Goal: Task Accomplishment & Management: Manage account settings

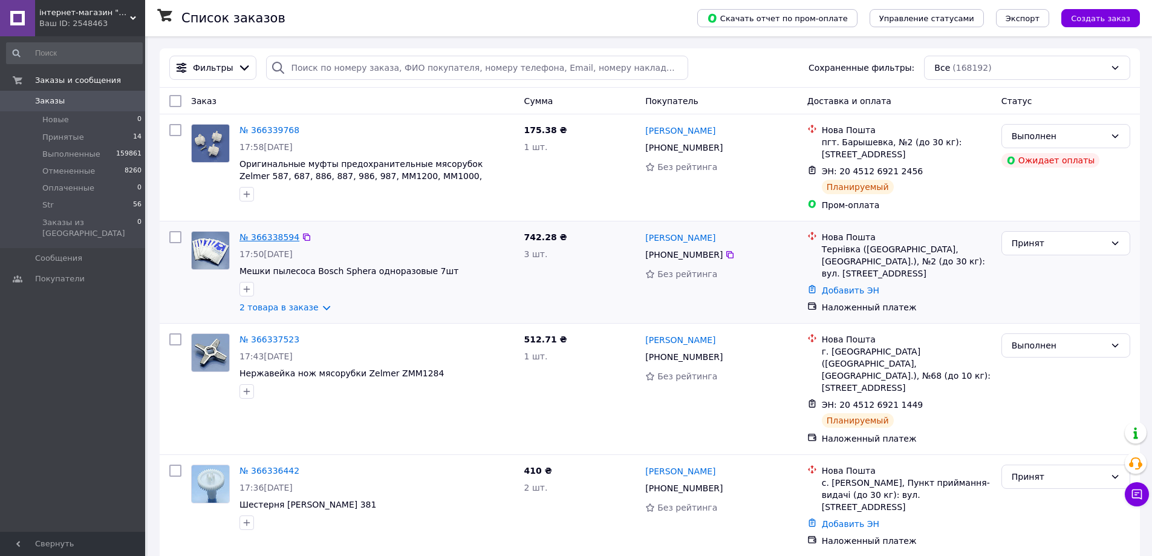
click at [275, 238] on link "№ 366338594" at bounding box center [269, 237] width 60 height 10
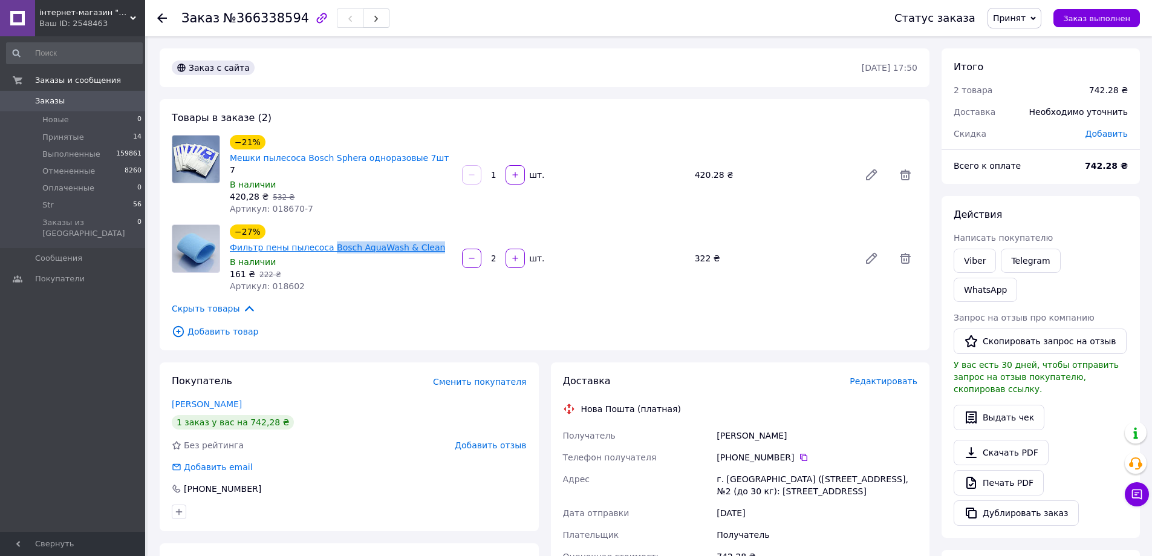
drag, startPoint x: 460, startPoint y: 234, endPoint x: 356, endPoint y: 229, distance: 104.1
click at [356, 229] on div "−27% Фильтр пены пылесоса Bosch AquaWash & Clean В наличии 161 ₴   222 ₴ Артику…" at bounding box center [573, 258] width 697 height 73
copy link "Bosch AquaWash & Clean"
click at [50, 104] on span "Заказы" at bounding box center [50, 101] width 30 height 11
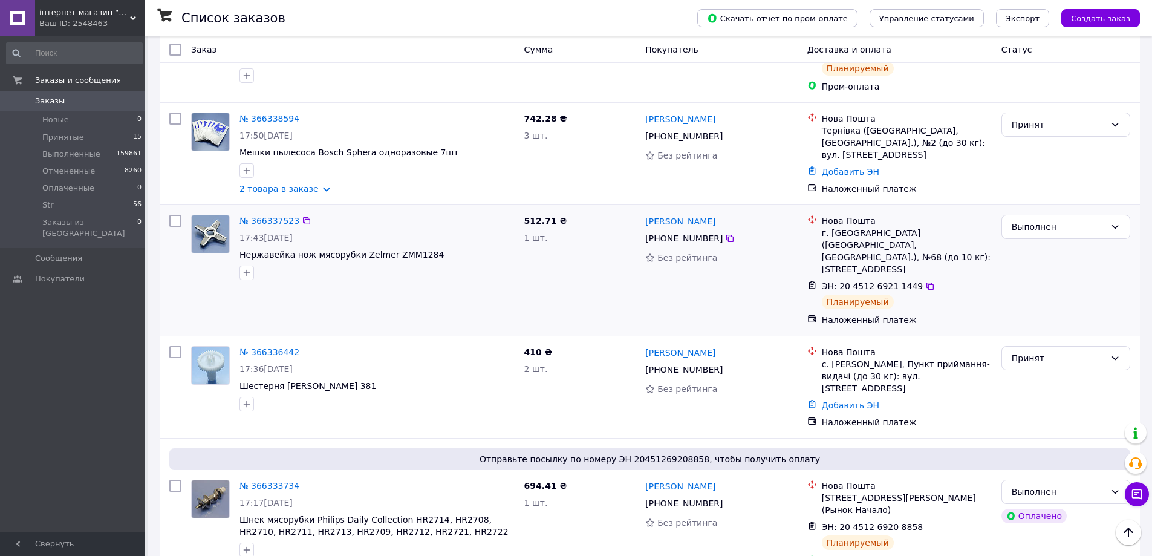
scroll to position [242, 0]
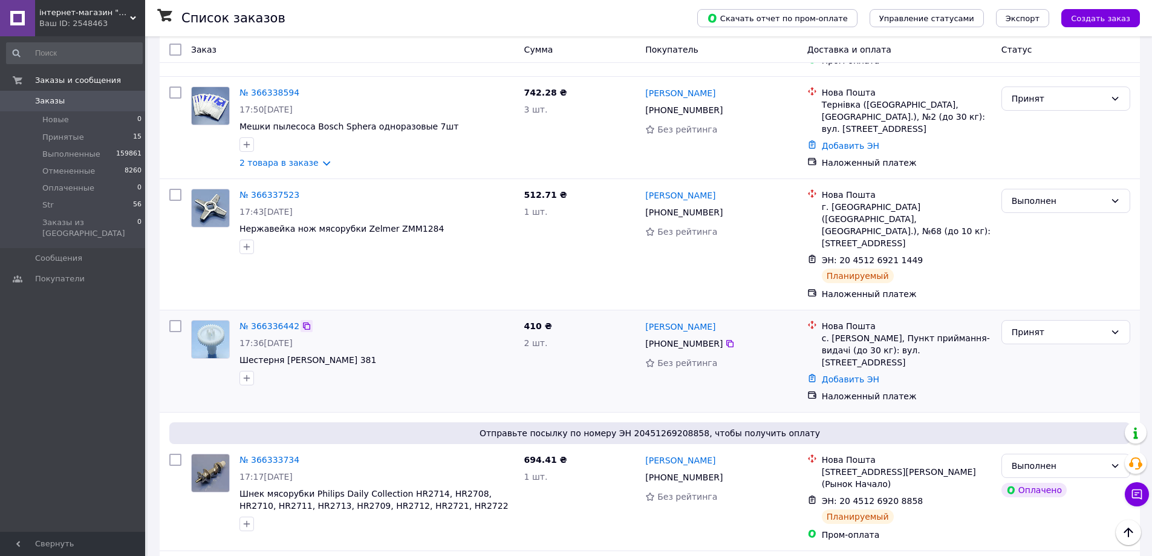
click at [303, 322] on icon at bounding box center [306, 325] width 7 height 7
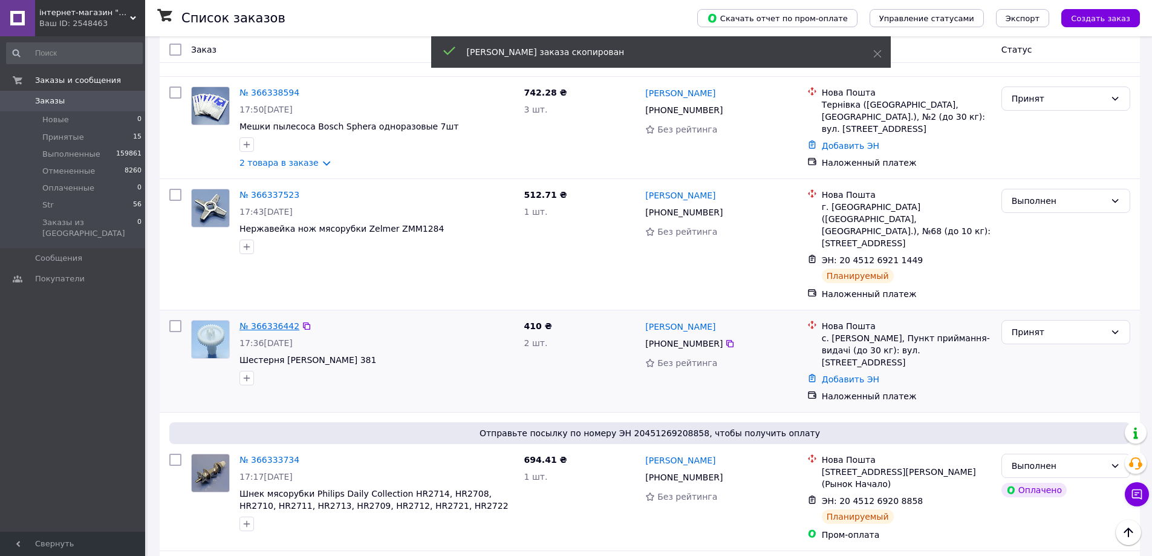
click at [278, 321] on link "№ 366336442" at bounding box center [269, 326] width 60 height 10
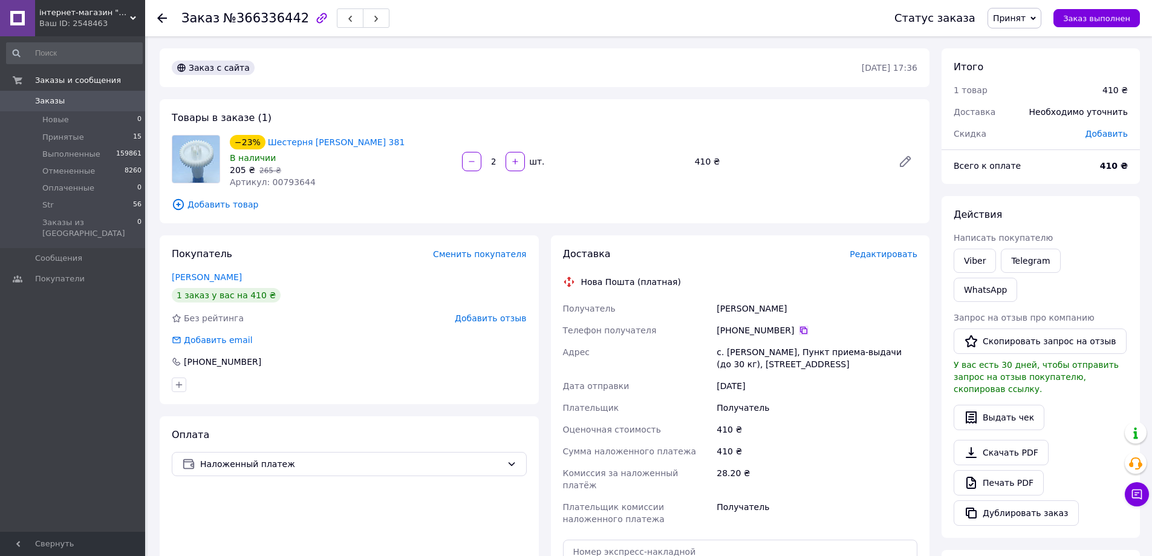
click at [799, 330] on icon at bounding box center [804, 330] width 10 height 10
drag, startPoint x: 791, startPoint y: 310, endPoint x: 717, endPoint y: 307, distance: 73.8
click at [712, 307] on div "Получатель Кордек Михайло Телефон получателя +380 97 478 46 66   Адрес с. Крысо…" at bounding box center [741, 413] width 360 height 232
copy div "Получатель Кордек Михайло"
drag, startPoint x: 784, startPoint y: 364, endPoint x: 732, endPoint y: 354, distance: 52.4
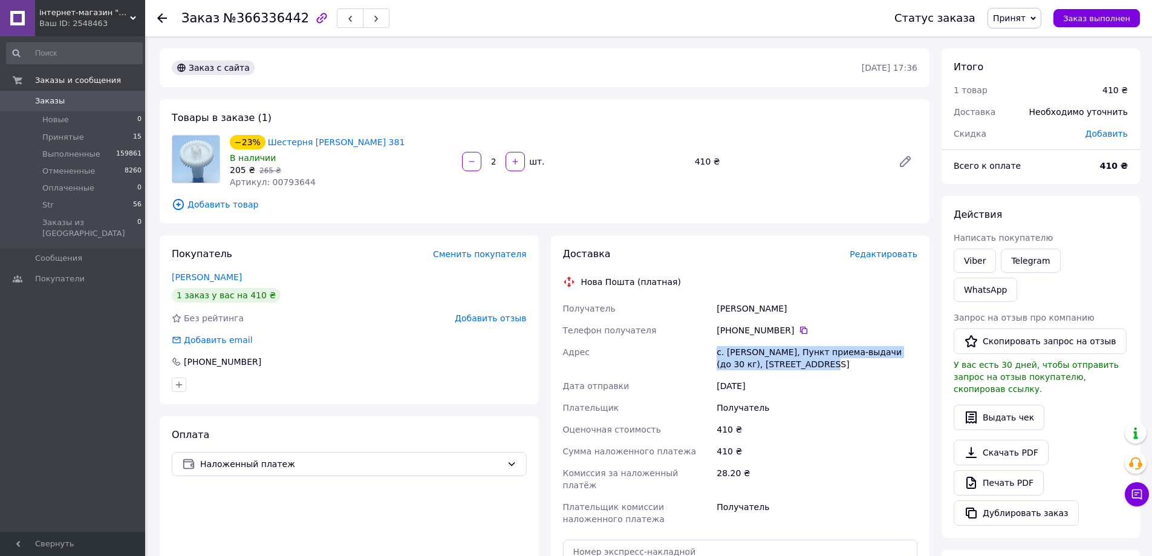
click at [704, 351] on div "Получатель Кордек Михайло Телефон получателя +380 97 478 46 66   Адрес с. Крысо…" at bounding box center [741, 413] width 360 height 232
copy div "Адрес с. Крысовичи, Пункт приема-выдачи (до 30 кг), ул. Центральная, 1"
drag, startPoint x: 391, startPoint y: 143, endPoint x: 339, endPoint y: 143, distance: 51.4
click at [339, 143] on div "−23% Шестерня миксера Zelmer 381" at bounding box center [341, 142] width 225 height 17
copy link "Zelmer 381"
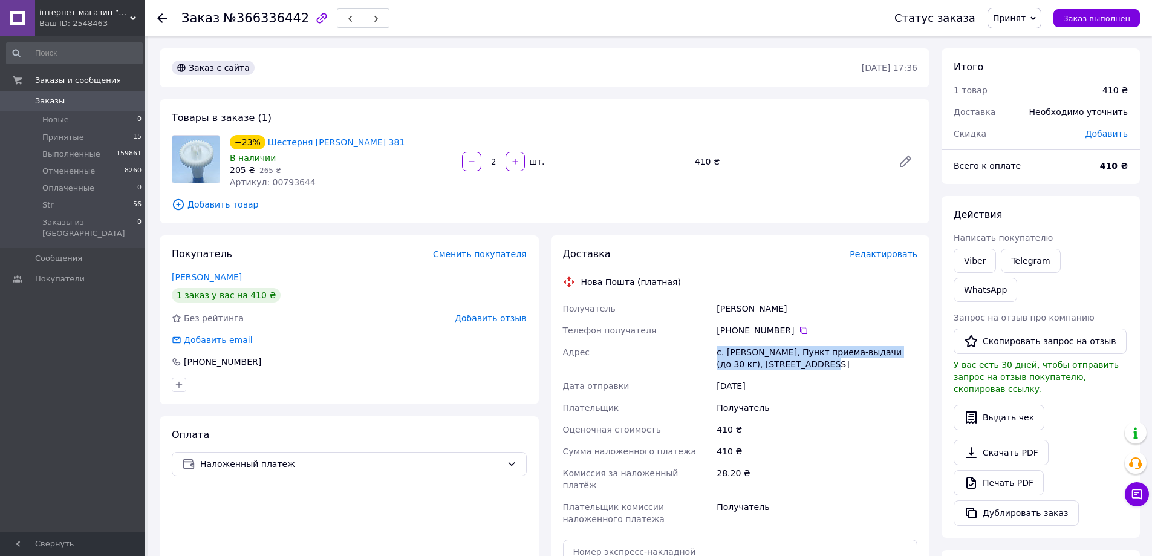
click at [68, 98] on span "Заказы" at bounding box center [73, 101] width 77 height 11
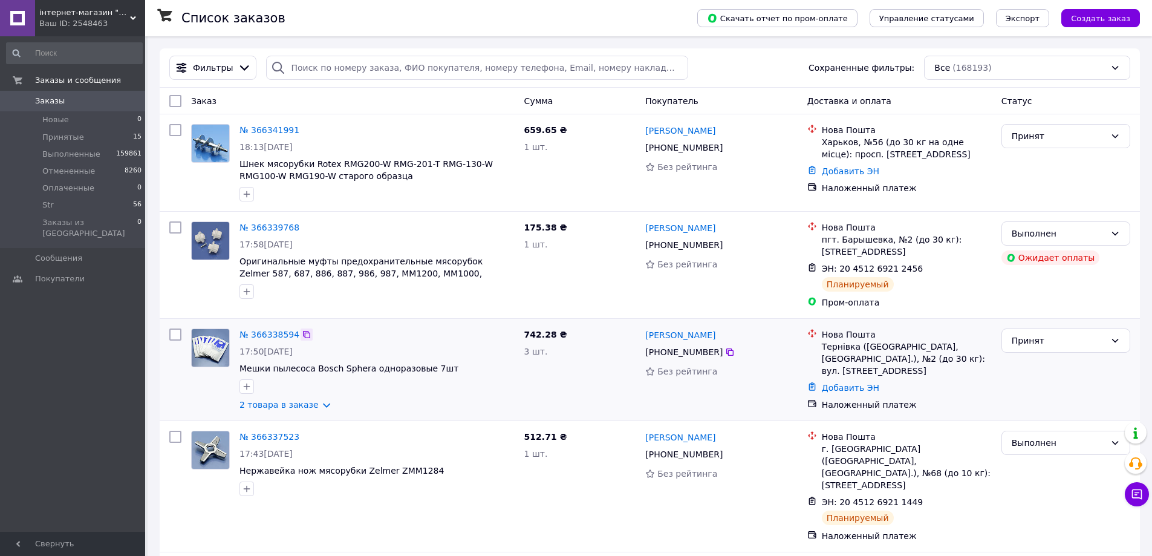
click at [302, 333] on icon at bounding box center [307, 335] width 10 height 10
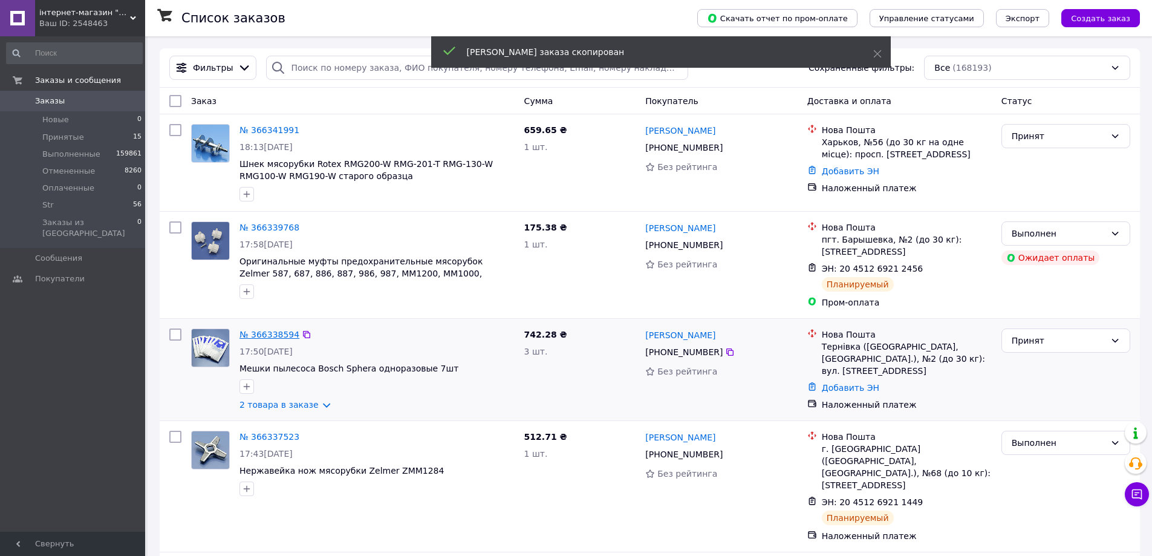
click at [276, 331] on link "№ 366338594" at bounding box center [269, 335] width 60 height 10
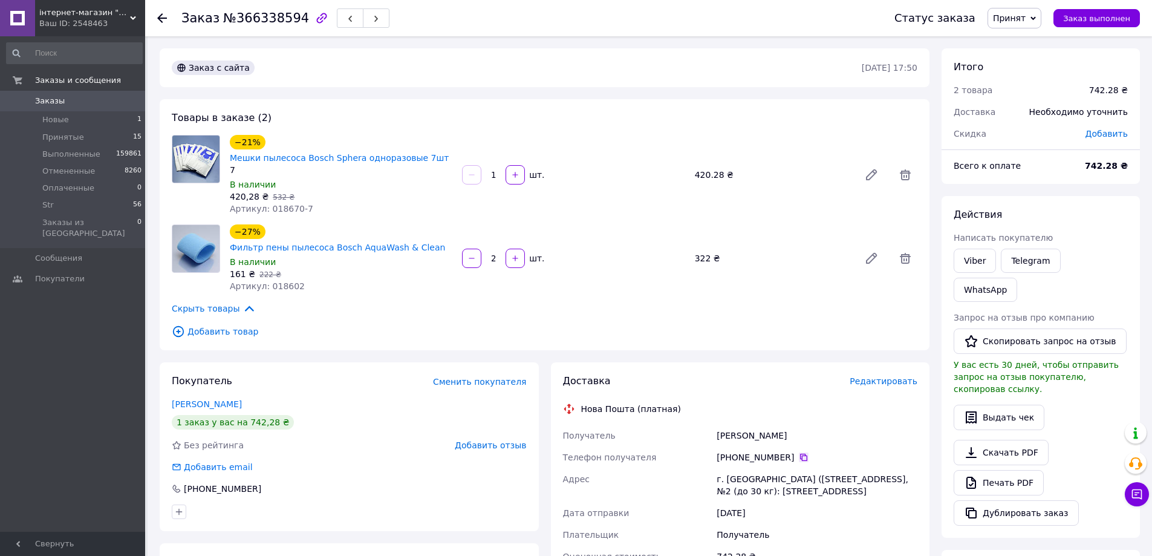
click at [800, 453] on icon at bounding box center [803, 456] width 7 height 7
drag, startPoint x: 720, startPoint y: 421, endPoint x: 729, endPoint y: 420, distance: 9.7
click at [694, 424] on div "Получатель Тегза Анна Телефон получателя +380 66 406 65 87   Адрес г. Терновка …" at bounding box center [741, 540] width 360 height 232
copy div "Получатель Тегза Анна"
drag, startPoint x: 790, startPoint y: 487, endPoint x: 745, endPoint y: 477, distance: 46.4
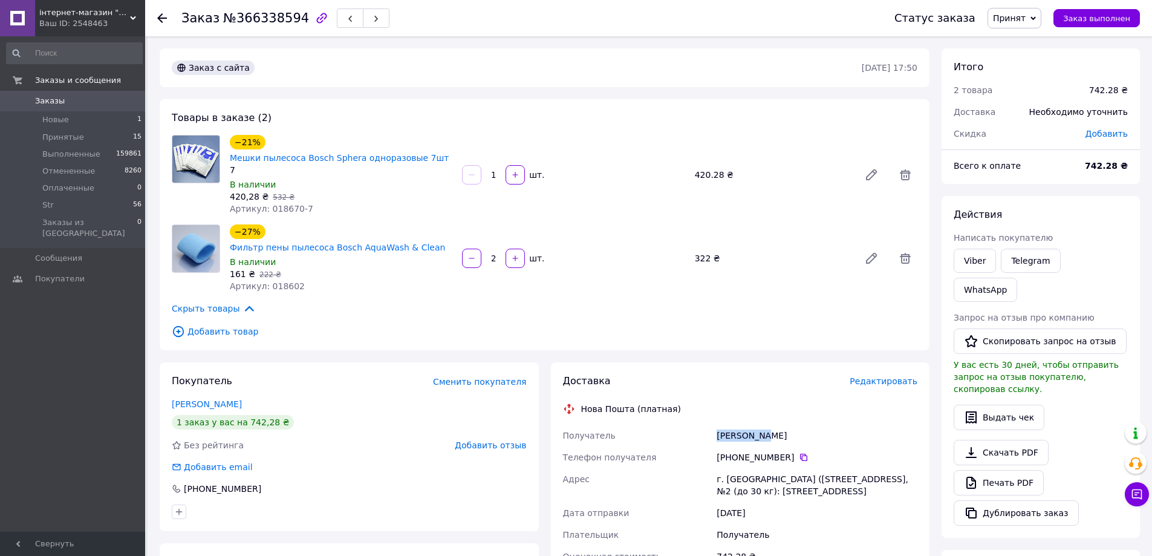
click at [703, 469] on div "Получатель Тегза Анна Телефон получателя +380 66 406 65 87   Адрес г. Терновка …" at bounding box center [741, 540] width 360 height 232
copy div "Адрес г. Терновка (Днепропетровская обл., Павлоградский р-н.), №2 (до 30 кг): у…"
drag, startPoint x: 395, startPoint y: 230, endPoint x: 354, endPoint y: 229, distance: 41.2
click at [354, 229] on div "−27% Фильтр пены пылесоса Bosch AquaWash & Clean В наличии 161 ₴   222 ₴ Артику…" at bounding box center [573, 258] width 697 height 73
copy link "Bosch AquaWash & Clean"
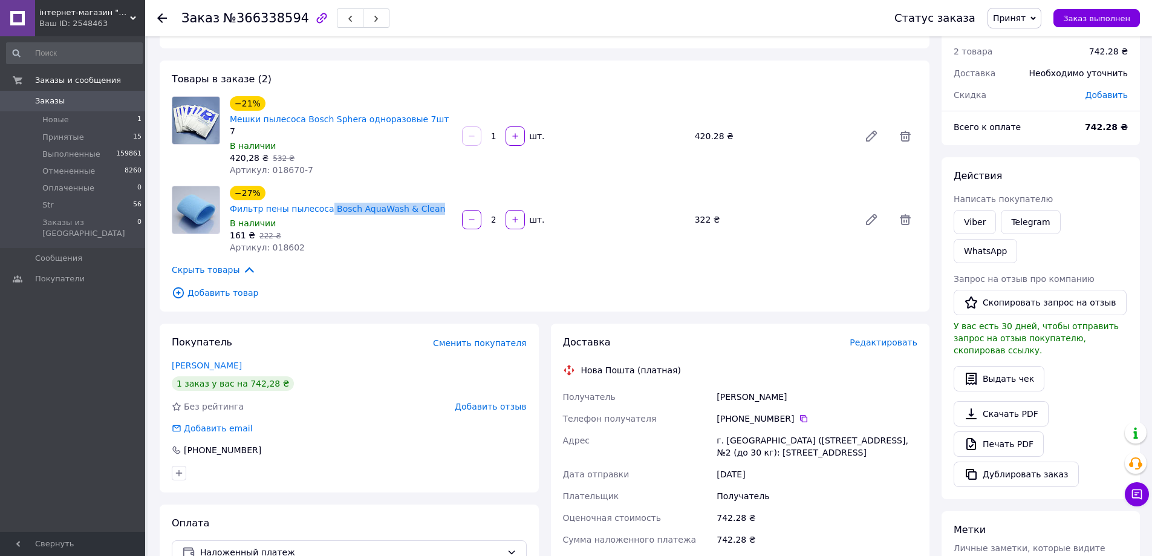
scroll to position [181, 0]
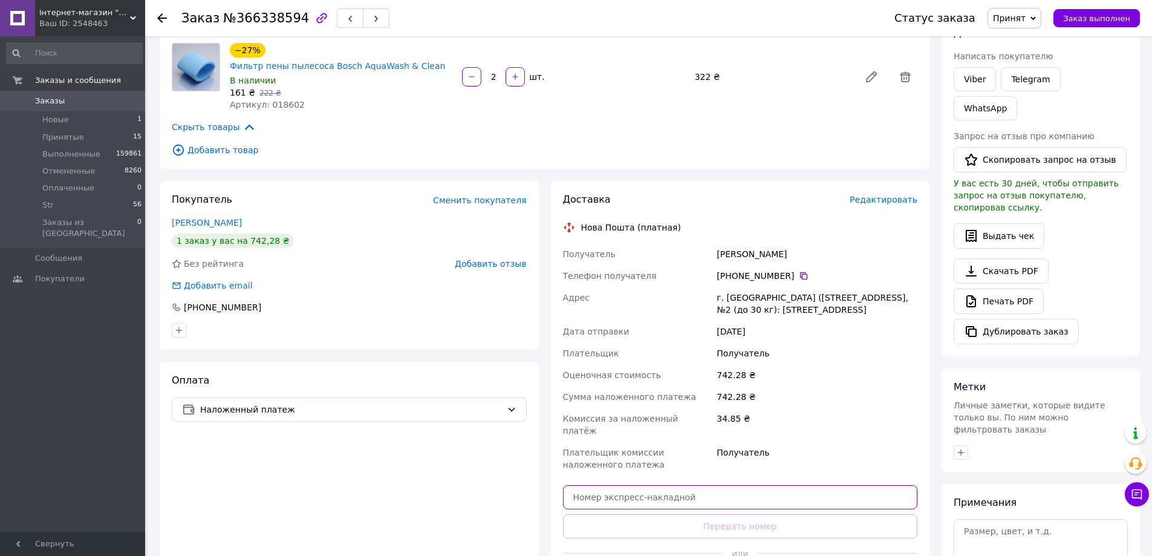
click at [781, 485] on input "text" at bounding box center [740, 497] width 355 height 24
paste input "20451269218173"
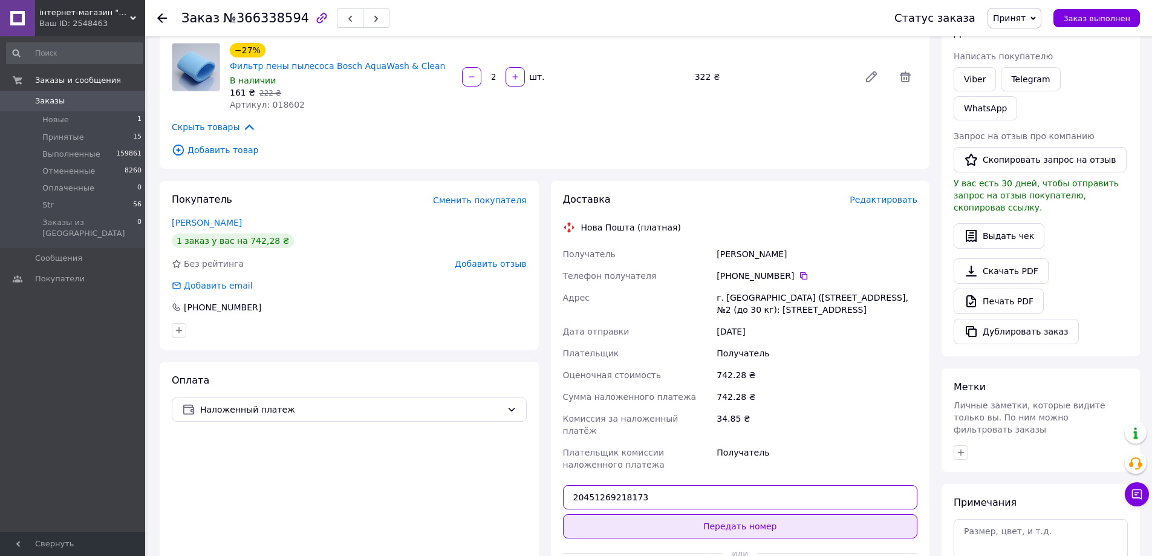
type input "20451269218173"
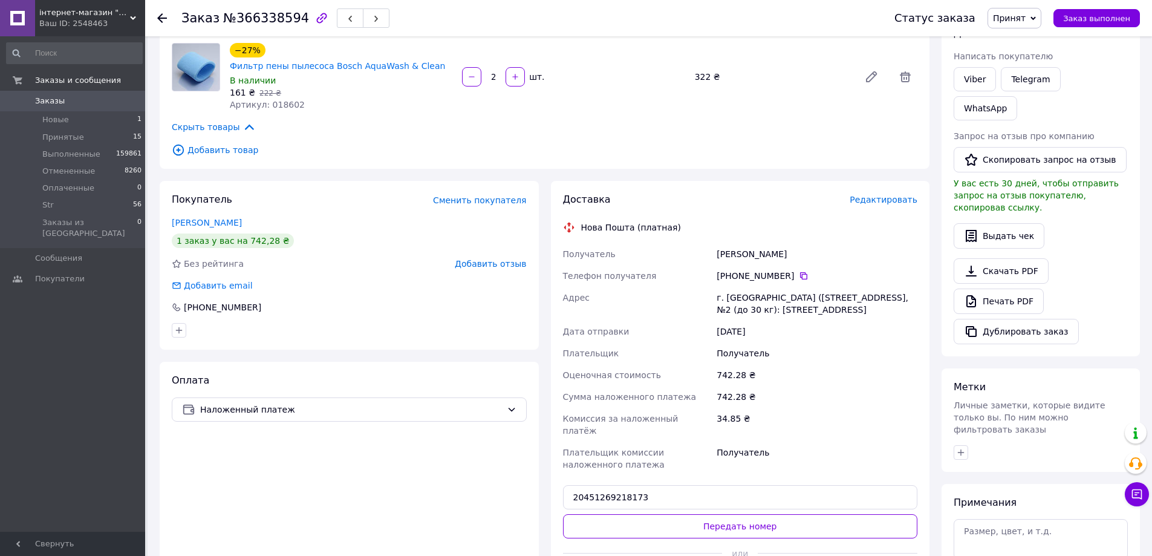
click at [779, 514] on button "Передать номер" at bounding box center [740, 526] width 355 height 24
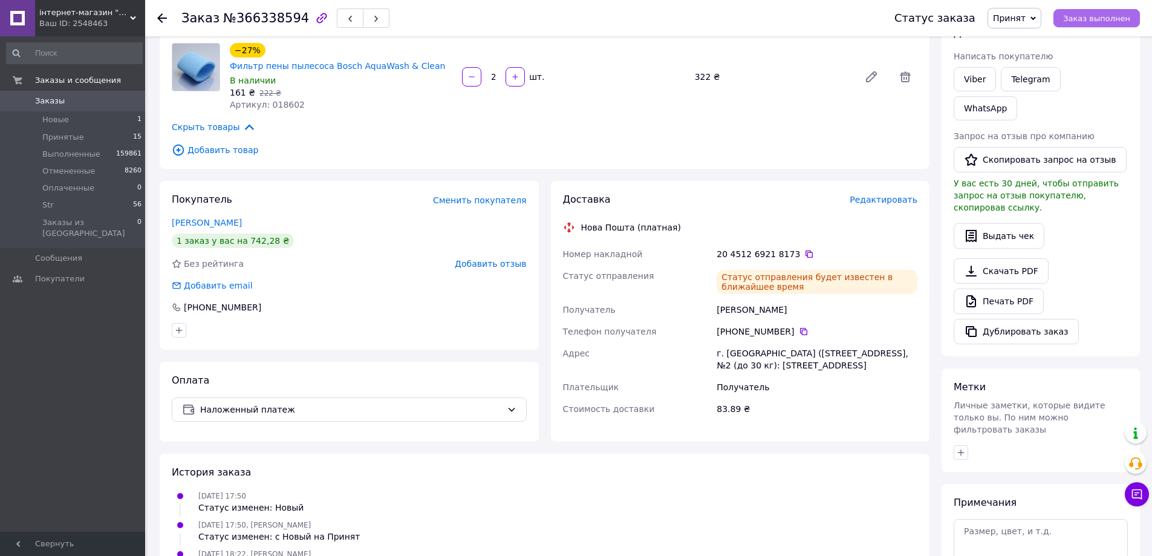
click at [1087, 16] on span "Заказ выполнен" at bounding box center [1096, 18] width 67 height 9
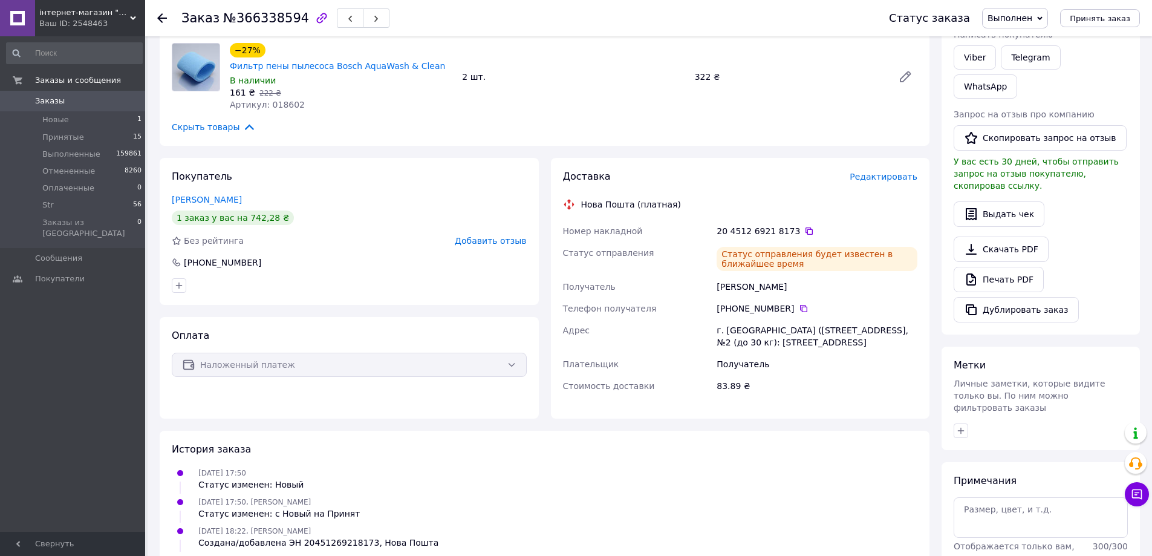
click at [37, 99] on span "Заказы" at bounding box center [50, 101] width 30 height 11
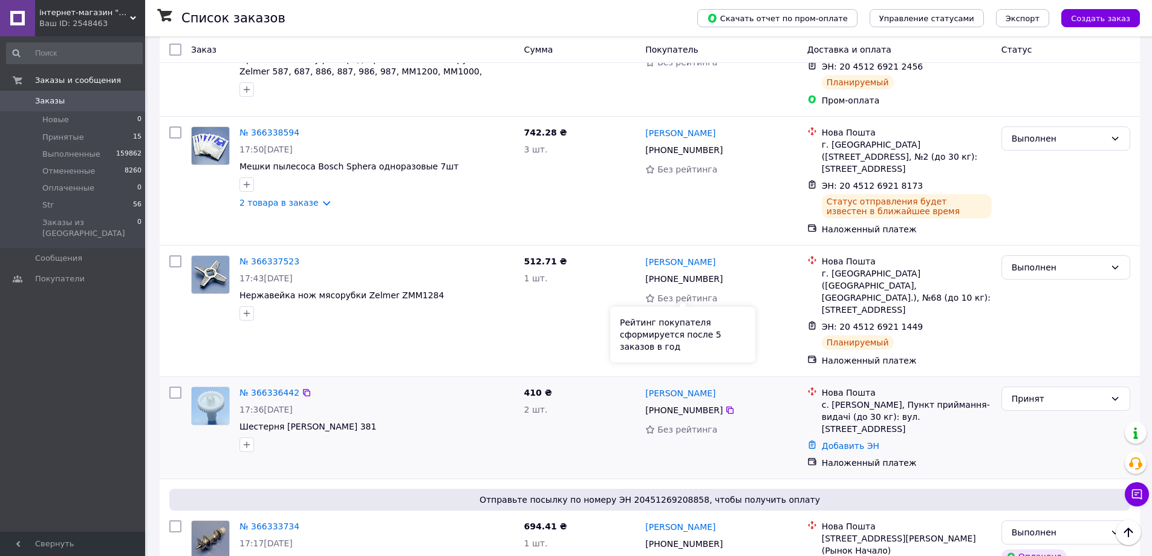
scroll to position [363, 0]
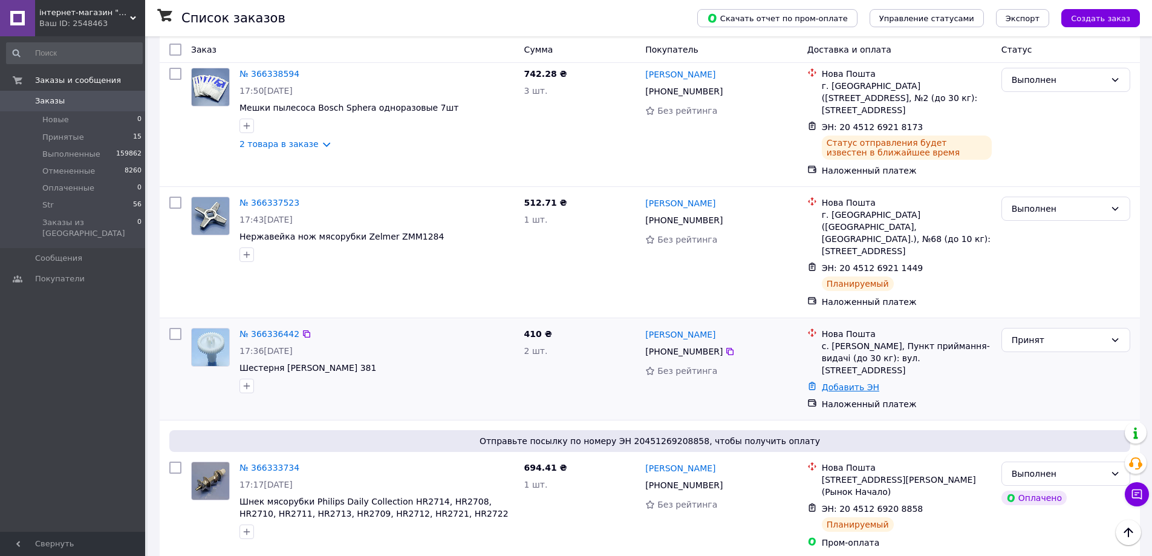
click at [851, 382] on link "Добавить ЭН" at bounding box center [850, 387] width 57 height 10
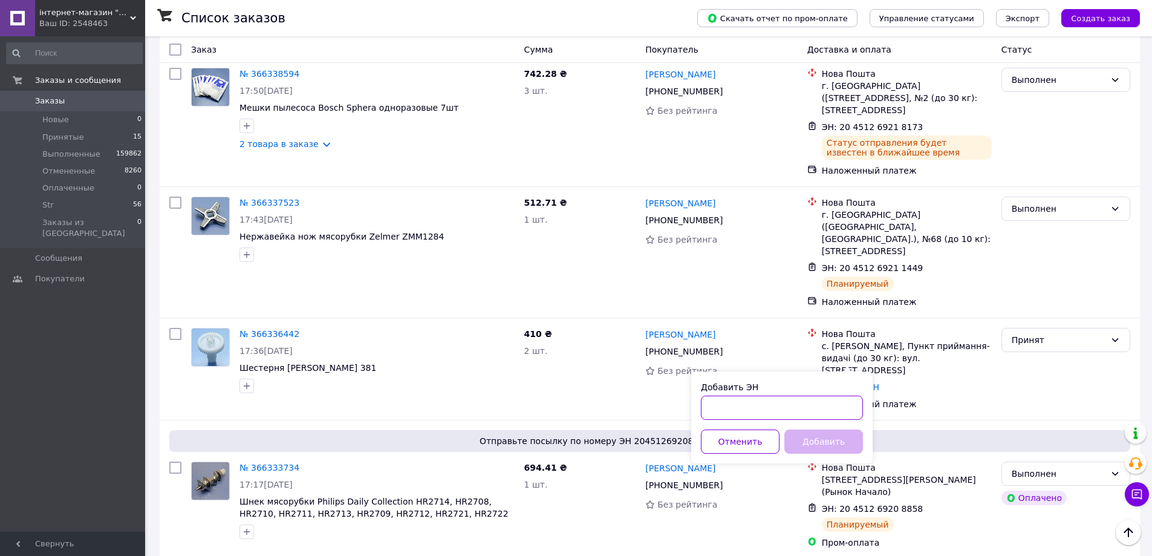
click at [832, 412] on input "Добавить ЭН" at bounding box center [782, 407] width 162 height 24
paste input "20451269219503"
type input "20451269219503"
click at [830, 439] on button "Добавить" at bounding box center [823, 441] width 79 height 24
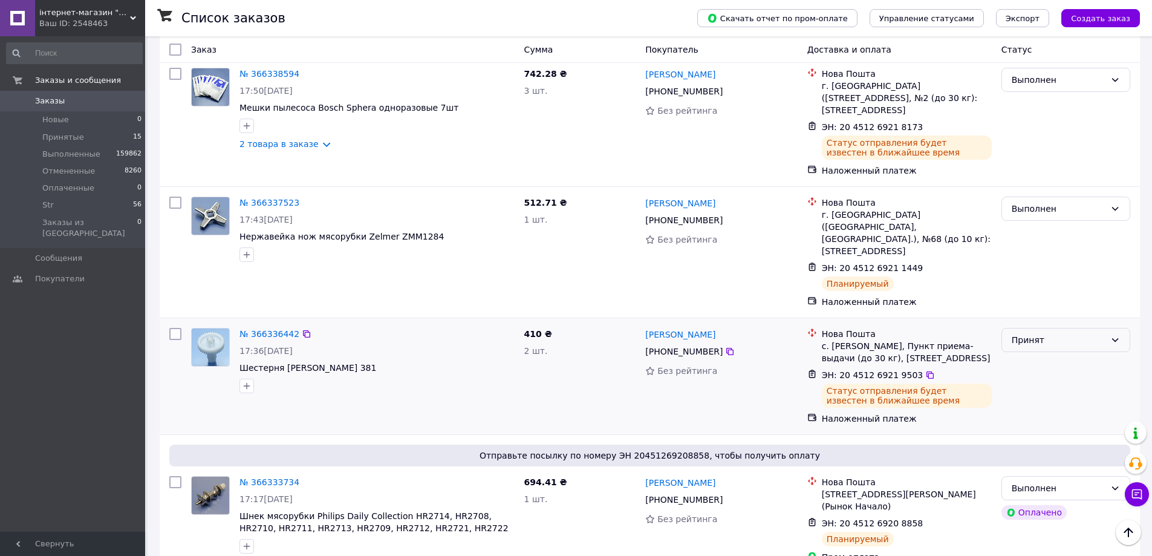
click at [1056, 333] on div "Принят" at bounding box center [1059, 339] width 94 height 13
click at [1045, 354] on li "Выполнен" at bounding box center [1066, 350] width 128 height 22
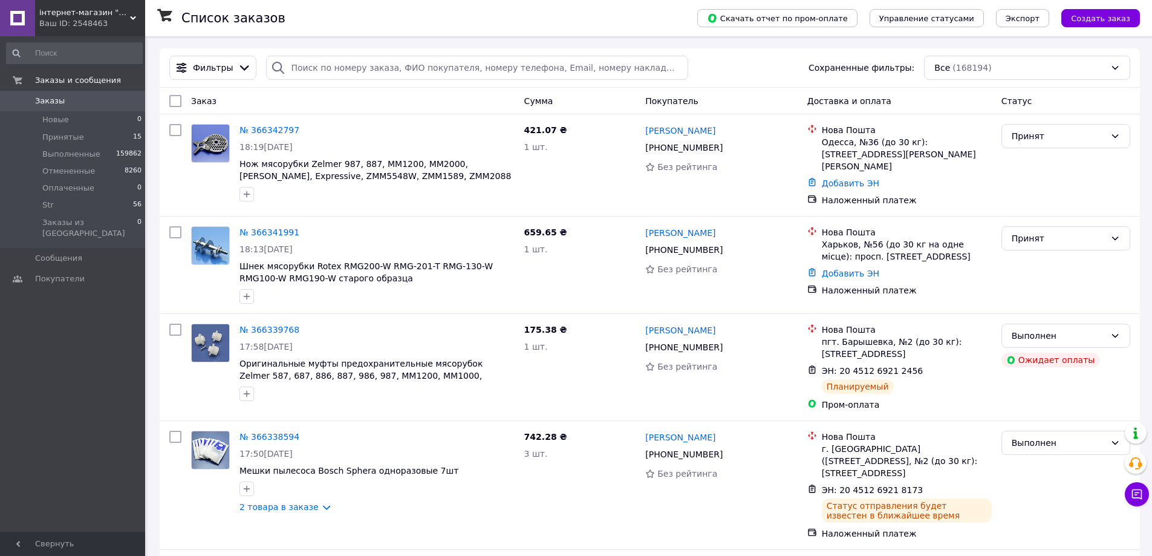
click at [63, 110] on link "Заказы 0" at bounding box center [74, 101] width 149 height 21
click at [347, 63] on input "search" at bounding box center [476, 68] width 421 height 24
paste input "366135522"
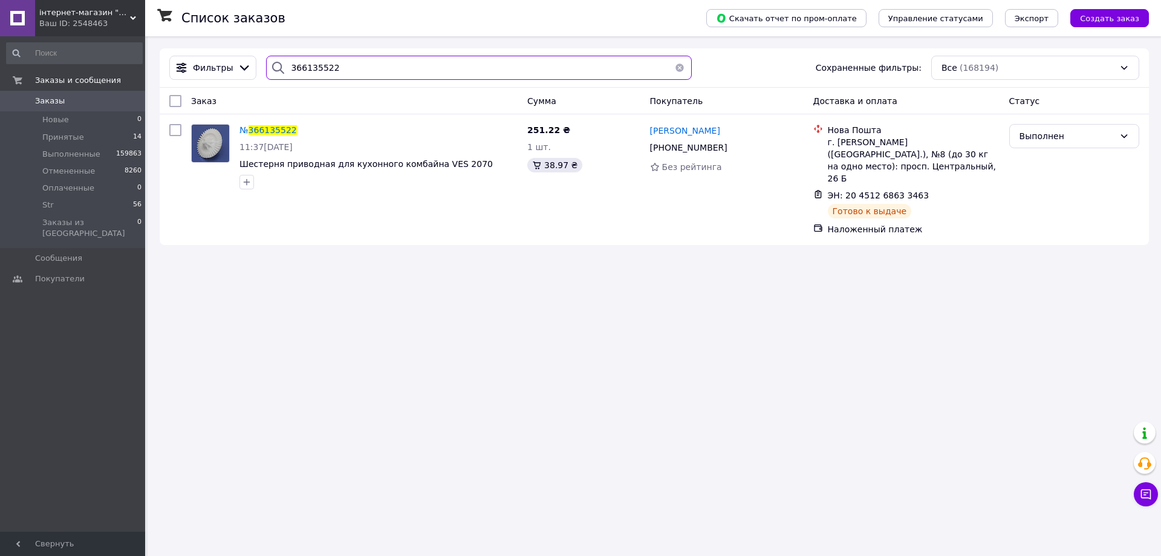
type input "366135522"
click at [51, 99] on span "Заказы" at bounding box center [50, 101] width 30 height 11
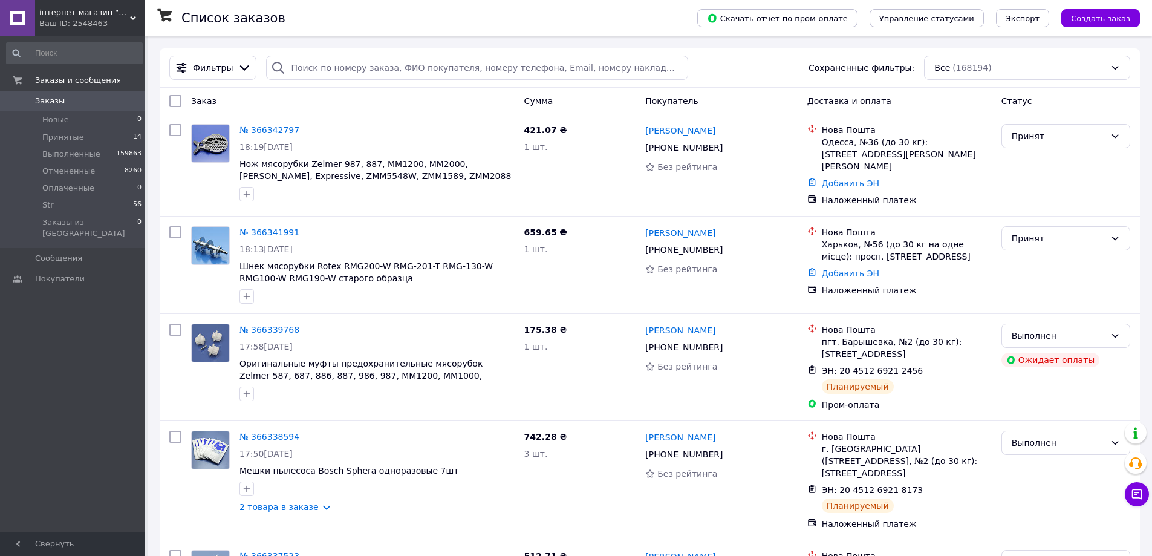
click at [51, 98] on span "Заказы" at bounding box center [50, 101] width 30 height 11
click at [51, 97] on span "Заказы" at bounding box center [50, 101] width 30 height 11
click at [49, 100] on span "Заказы" at bounding box center [50, 101] width 30 height 11
click at [59, 100] on span "Заказы" at bounding box center [50, 101] width 30 height 11
click at [59, 108] on link "Заказы 0" at bounding box center [74, 101] width 149 height 21
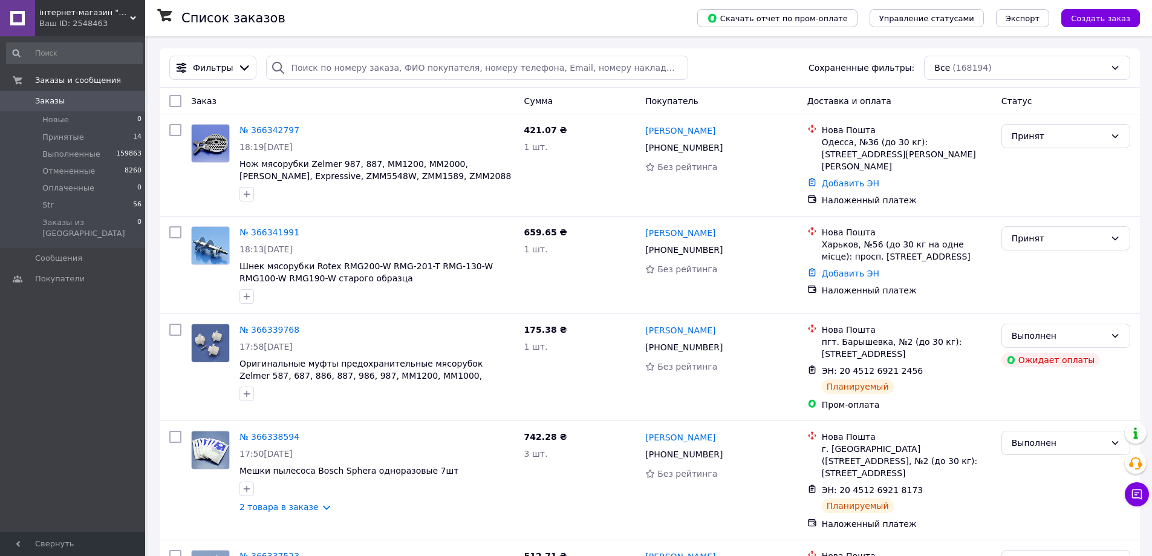
click at [59, 106] on span "Заказы" at bounding box center [50, 101] width 30 height 11
